Goal: Share content

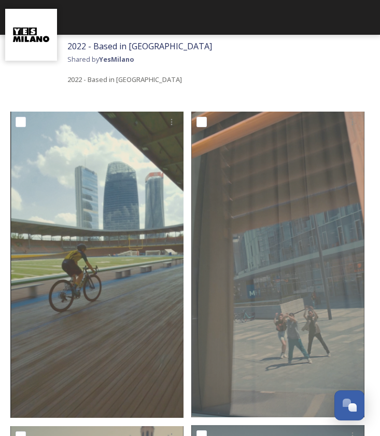
scroll to position [97, 0]
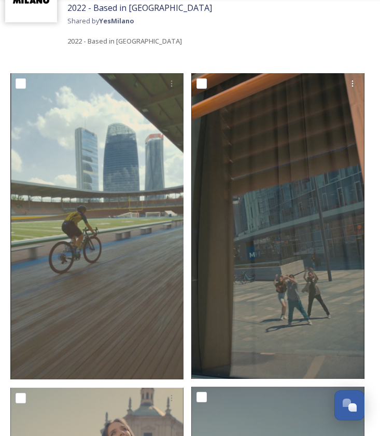
click at [228, 197] on img at bounding box center [277, 225] width 173 height 305
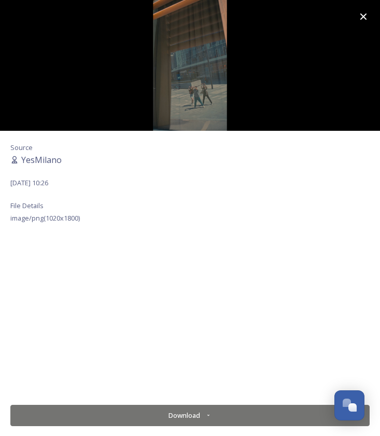
click at [363, 17] on icon at bounding box center [363, 16] width 7 height 7
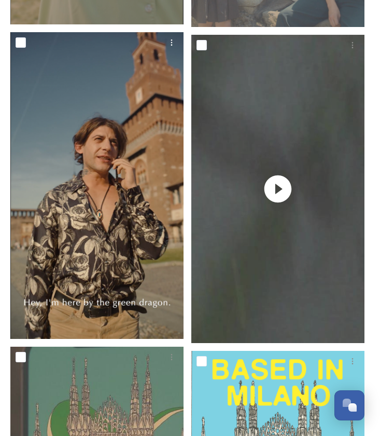
scroll to position [1387, 0]
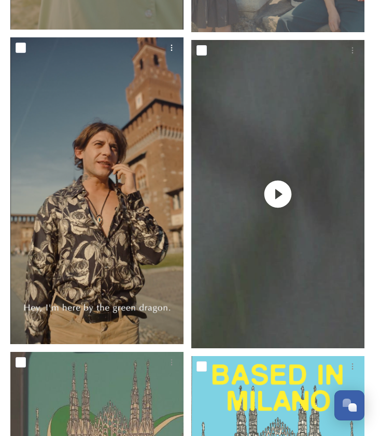
click at [25, 47] on input "checkbox" at bounding box center [21, 48] width 10 height 10
checkbox input "true"
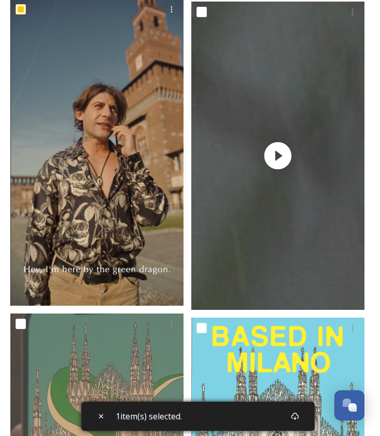
scroll to position [1595, 0]
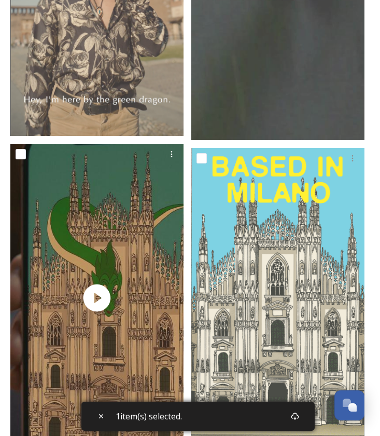
click at [22, 152] on input "checkbox" at bounding box center [21, 154] width 10 height 10
checkbox input "true"
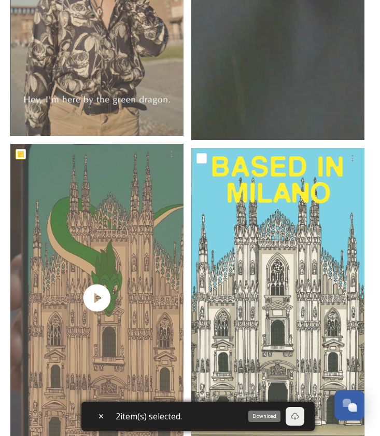
click at [299, 417] on icon at bounding box center [295, 416] width 8 height 8
